Goal: Task Accomplishment & Management: Complete application form

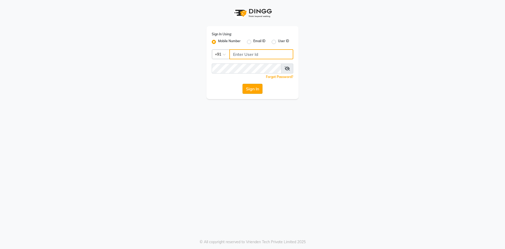
type input "9867580011"
click at [243, 91] on button "Sign In" at bounding box center [253, 89] width 20 height 10
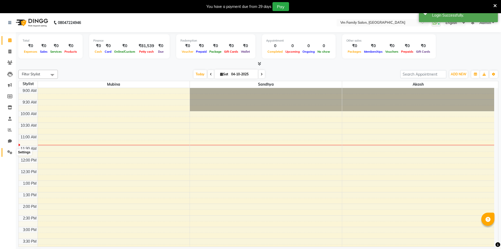
click at [11, 151] on icon at bounding box center [9, 152] width 5 height 4
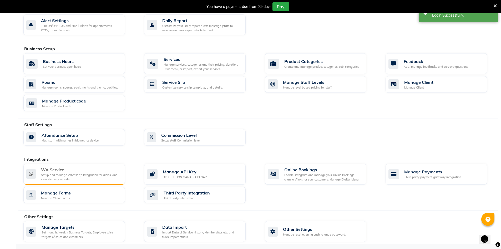
click at [66, 170] on div "WA Service" at bounding box center [81, 169] width 80 height 6
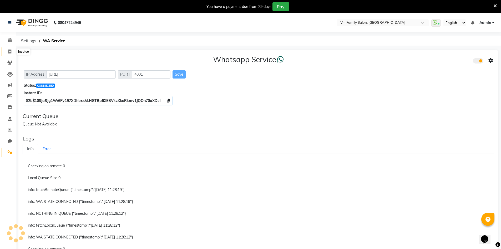
click at [9, 50] on icon at bounding box center [9, 51] width 3 height 4
select select "service"
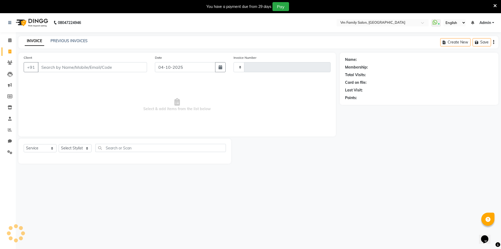
type input "0609"
select select "7861"
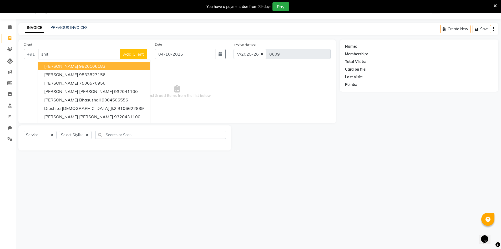
type input "shit"
drag, startPoint x: 131, startPoint y: 54, endPoint x: 132, endPoint y: 62, distance: 7.8
click at [132, 62] on div "Client +91 shit [PERSON_NAME] 9820106183 [PERSON_NAME] 9833827156 [PERSON_NAME]…" at bounding box center [85, 53] width 131 height 22
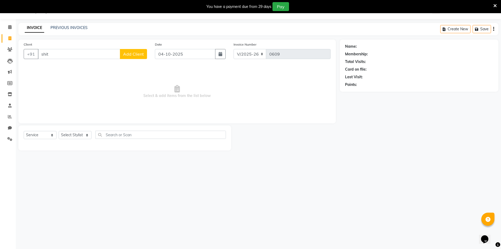
click at [128, 53] on span "Add Client" at bounding box center [133, 53] width 21 height 5
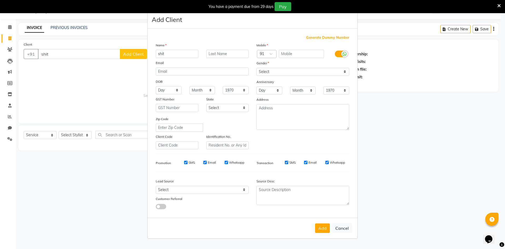
click at [160, 54] on input "shit" at bounding box center [177, 54] width 43 height 8
click at [167, 48] on div "Name" at bounding box center [160, 45] width 17 height 7
click at [168, 54] on input "Shit" at bounding box center [177, 54] width 43 height 8
type input "[PERSON_NAME]"
click at [214, 55] on input "text" at bounding box center [227, 54] width 43 height 8
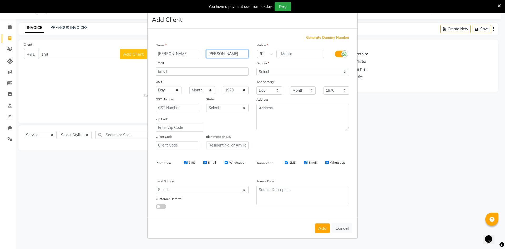
type input "[PERSON_NAME]"
click at [313, 55] on input "text" at bounding box center [302, 54] width 46 height 8
type input "7715068106"
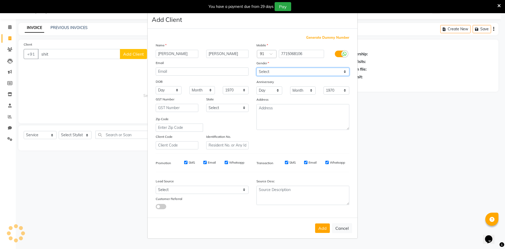
click at [288, 73] on select "Select [DEMOGRAPHIC_DATA] [DEMOGRAPHIC_DATA] Other Prefer Not To Say" at bounding box center [303, 72] width 93 height 8
select select "[DEMOGRAPHIC_DATA]"
click at [257, 68] on select "Select [DEMOGRAPHIC_DATA] [DEMOGRAPHIC_DATA] Other Prefer Not To Say" at bounding box center [303, 72] width 93 height 8
click at [325, 231] on button "Add" at bounding box center [322, 227] width 15 height 9
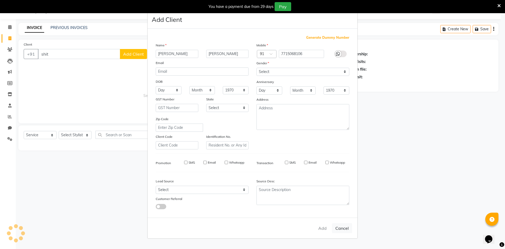
type input "7715068106"
select select
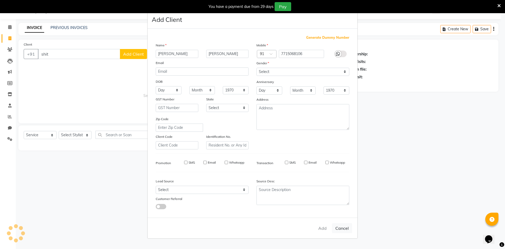
select select
checkbox input "false"
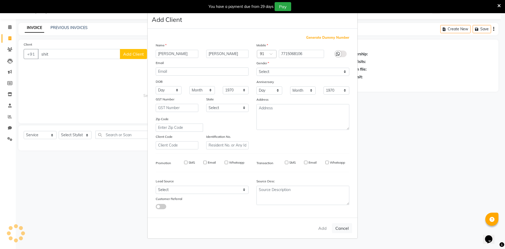
checkbox input "false"
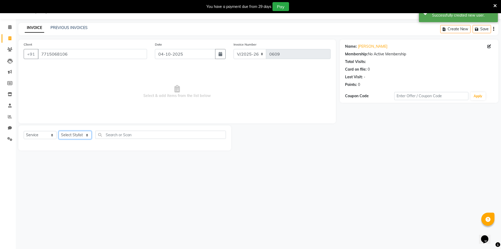
click at [84, 132] on select "Select Stylist Akash mubina Sandhya" at bounding box center [75, 135] width 33 height 8
select select "70368"
click at [59, 131] on select "Select Stylist Akash mubina Sandhya" at bounding box center [75, 135] width 33 height 8
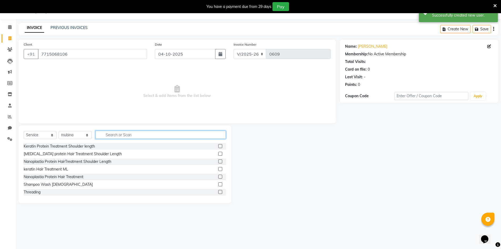
click at [115, 137] on input "text" at bounding box center [161, 135] width 131 height 8
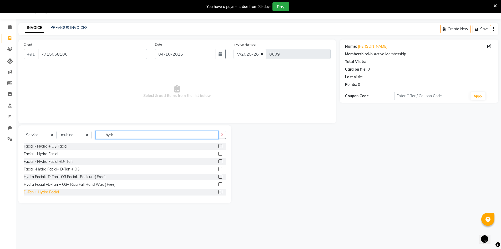
type input "hydr"
click at [38, 192] on div "D-Tan + Hydra Facial" at bounding box center [41, 192] width 35 height 6
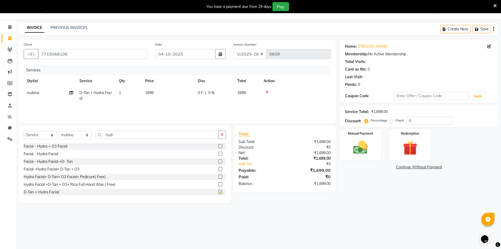
checkbox input "false"
click at [157, 91] on td "1699" at bounding box center [168, 95] width 53 height 17
select select "70368"
click at [186, 97] on input "1699" at bounding box center [193, 94] width 46 height 8
type input "1500"
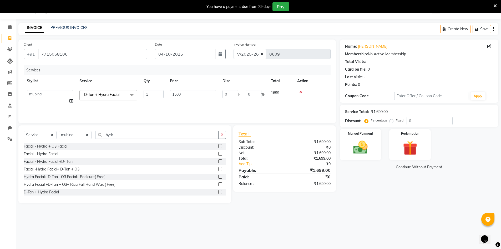
click at [186, 107] on div "Services Stylist Service Qty Price Disc Total Action Akash mubina [PERSON_NAME]…" at bounding box center [177, 91] width 307 height 53
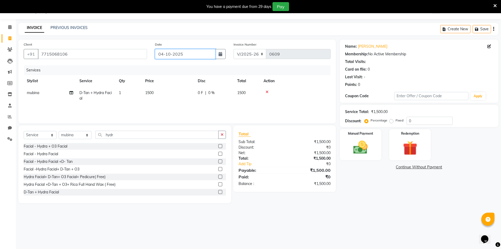
click at [192, 57] on input "04-10-2025" at bounding box center [185, 54] width 61 height 10
select select "10"
select select "2025"
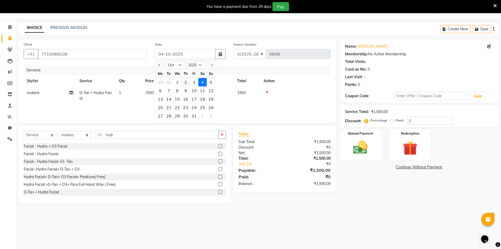
click at [183, 81] on div "2" at bounding box center [186, 82] width 8 height 8
type input "02-10-2025"
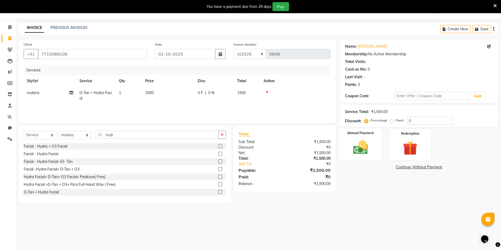
click at [362, 148] on img at bounding box center [361, 147] width 24 height 17
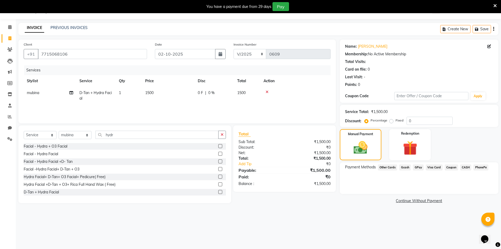
click at [463, 167] on span "CASH" at bounding box center [466, 167] width 11 height 6
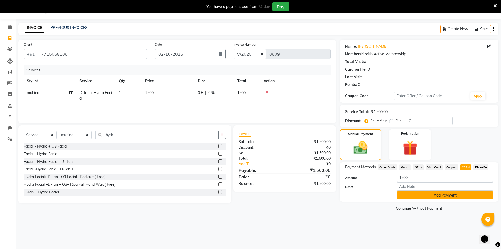
click at [445, 198] on button "Add Payment" at bounding box center [445, 195] width 96 height 8
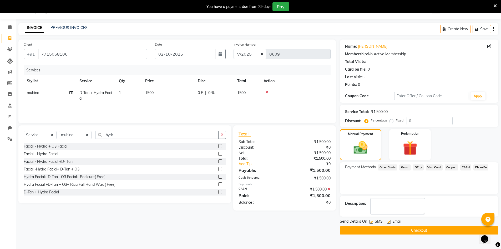
click at [416, 233] on button "Checkout" at bounding box center [419, 230] width 159 height 8
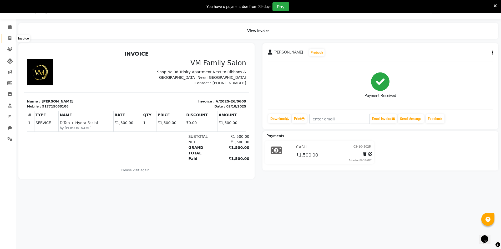
click at [10, 38] on icon at bounding box center [9, 38] width 3 height 4
select select "7861"
select select "service"
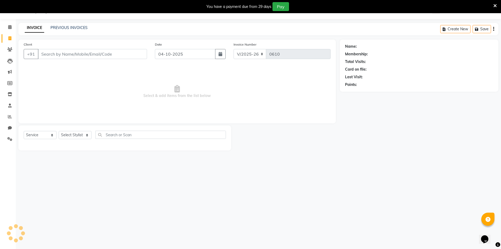
click at [64, 55] on input "Client" at bounding box center [92, 54] width 109 height 10
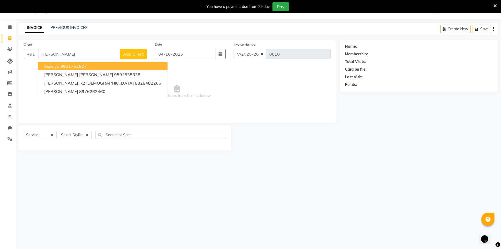
click at [78, 64] on ngb-highlight "9921762827" at bounding box center [74, 65] width 26 height 5
type input "9921762827"
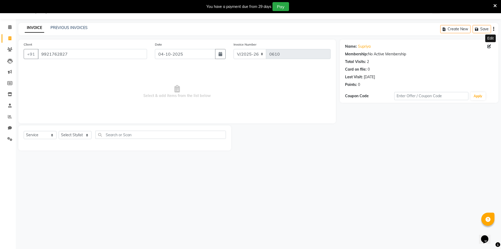
click at [489, 46] on icon at bounding box center [490, 46] width 4 height 4
select select "[DEMOGRAPHIC_DATA]"
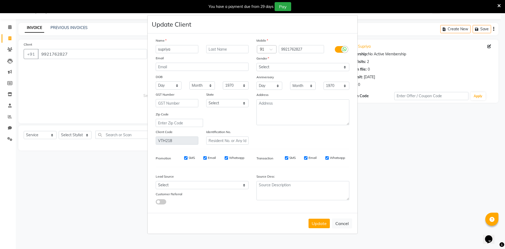
click at [160, 48] on input "supriya" at bounding box center [177, 49] width 43 height 8
type input "Supriya"
click at [235, 49] on input "text" at bounding box center [227, 49] width 43 height 8
type input "Bale"
click at [262, 66] on select "Select [DEMOGRAPHIC_DATA] [DEMOGRAPHIC_DATA] Other Prefer Not To Say" at bounding box center [303, 67] width 93 height 8
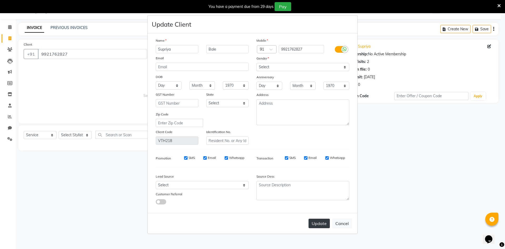
click at [321, 224] on button "Update" at bounding box center [319, 222] width 21 height 9
select select
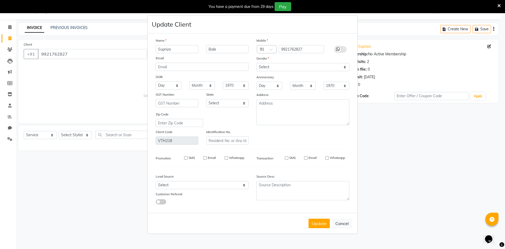
select select
checkbox input "false"
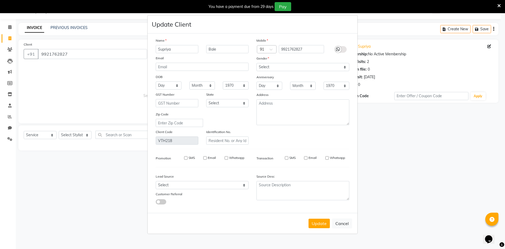
checkbox input "false"
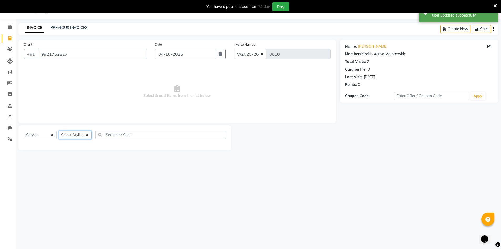
click at [88, 137] on select "Select Stylist Akash mubina Sandhya" at bounding box center [75, 135] width 33 height 8
select select "70834"
click at [59, 131] on select "Select Stylist Akash mubina Sandhya" at bounding box center [75, 135] width 33 height 8
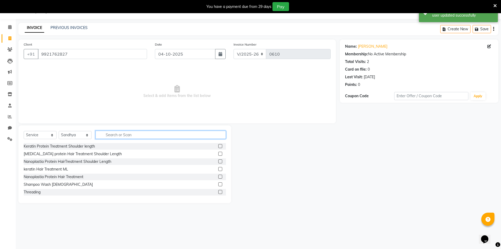
click at [106, 135] on input "text" at bounding box center [161, 135] width 131 height 8
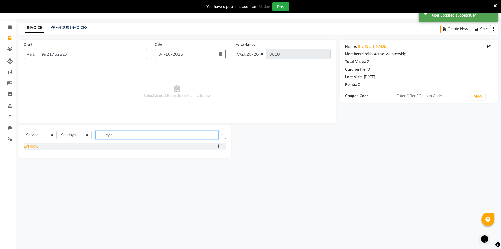
type input "eye"
click at [33, 146] on div "Eyebrow" at bounding box center [31, 146] width 15 height 6
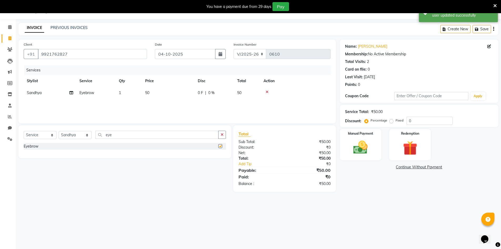
checkbox input "false"
click at [122, 135] on input "eye" at bounding box center [157, 135] width 123 height 8
type input "e"
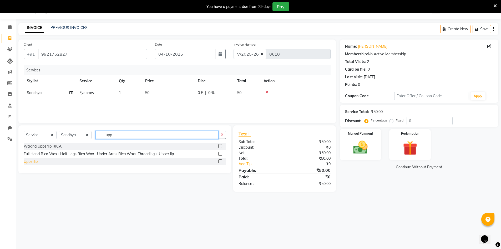
type input "upp"
click at [28, 162] on div "Upperlip" at bounding box center [31, 162] width 14 height 6
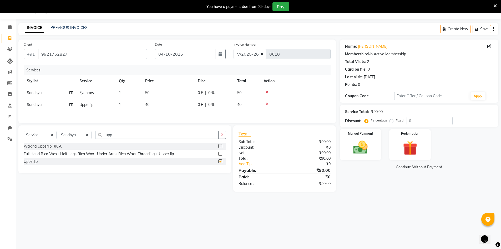
checkbox input "false"
click at [119, 138] on input "upp" at bounding box center [157, 135] width 123 height 8
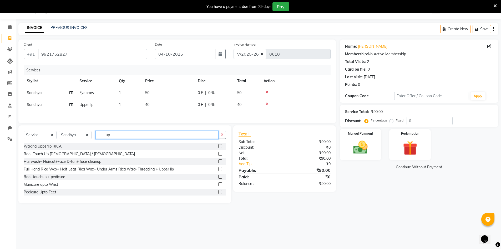
type input "u"
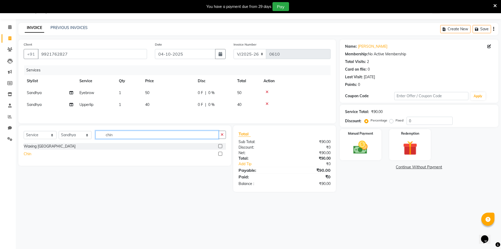
type input "chin"
click at [26, 153] on div "Chin" at bounding box center [28, 154] width 8 height 6
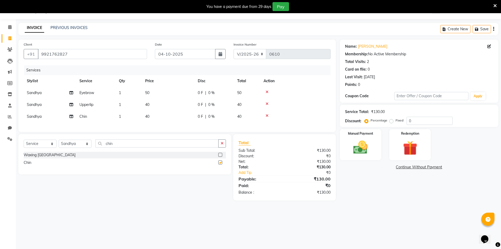
checkbox input "false"
click at [174, 53] on input "04-10-2025" at bounding box center [185, 54] width 61 height 10
select select "10"
select select "2025"
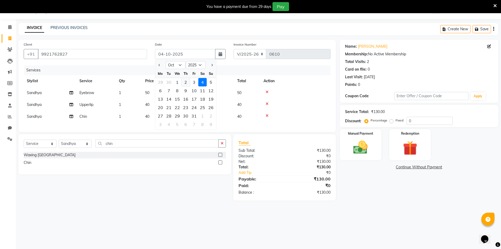
click at [186, 82] on div "2" at bounding box center [186, 82] width 8 height 8
type input "02-10-2025"
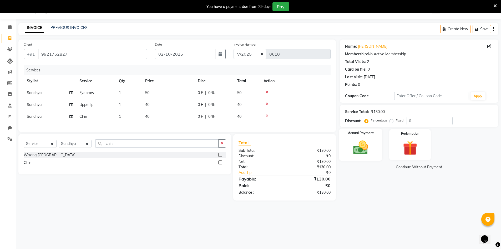
click at [365, 148] on img at bounding box center [361, 147] width 24 height 17
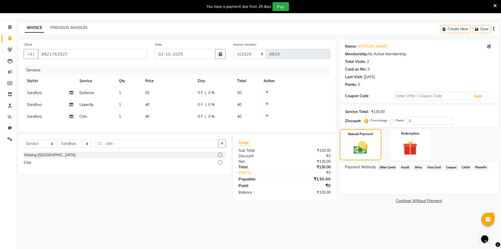
click at [418, 168] on span "GPay" at bounding box center [418, 167] width 11 height 6
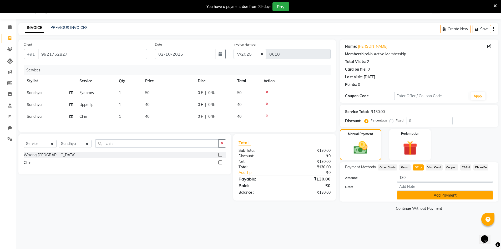
click at [422, 197] on button "Add Payment" at bounding box center [445, 195] width 96 height 8
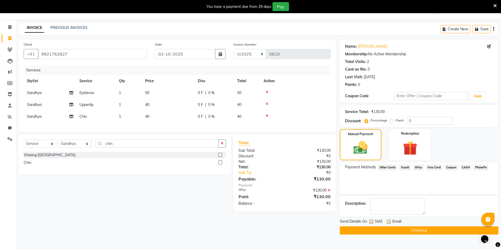
click at [436, 227] on button "Checkout" at bounding box center [419, 230] width 159 height 8
